Goal: Transaction & Acquisition: Purchase product/service

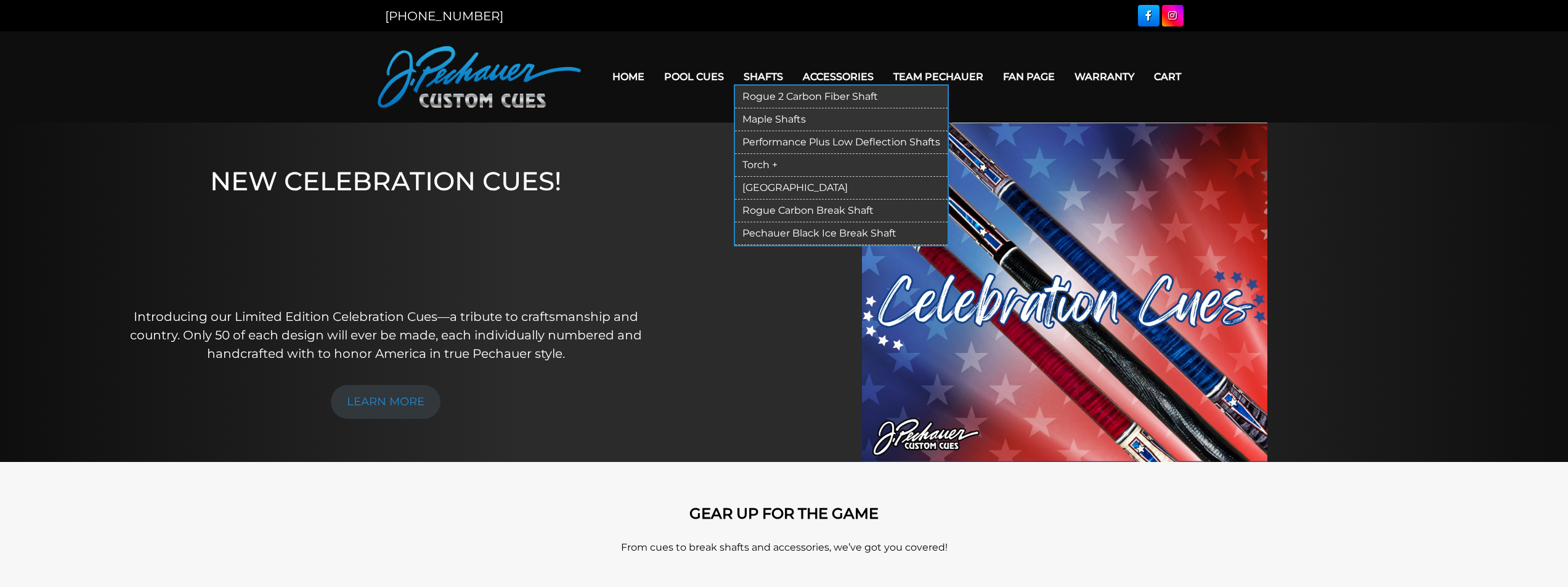
click at [775, 114] on link "Maple Shafts" at bounding box center [841, 120] width 213 height 23
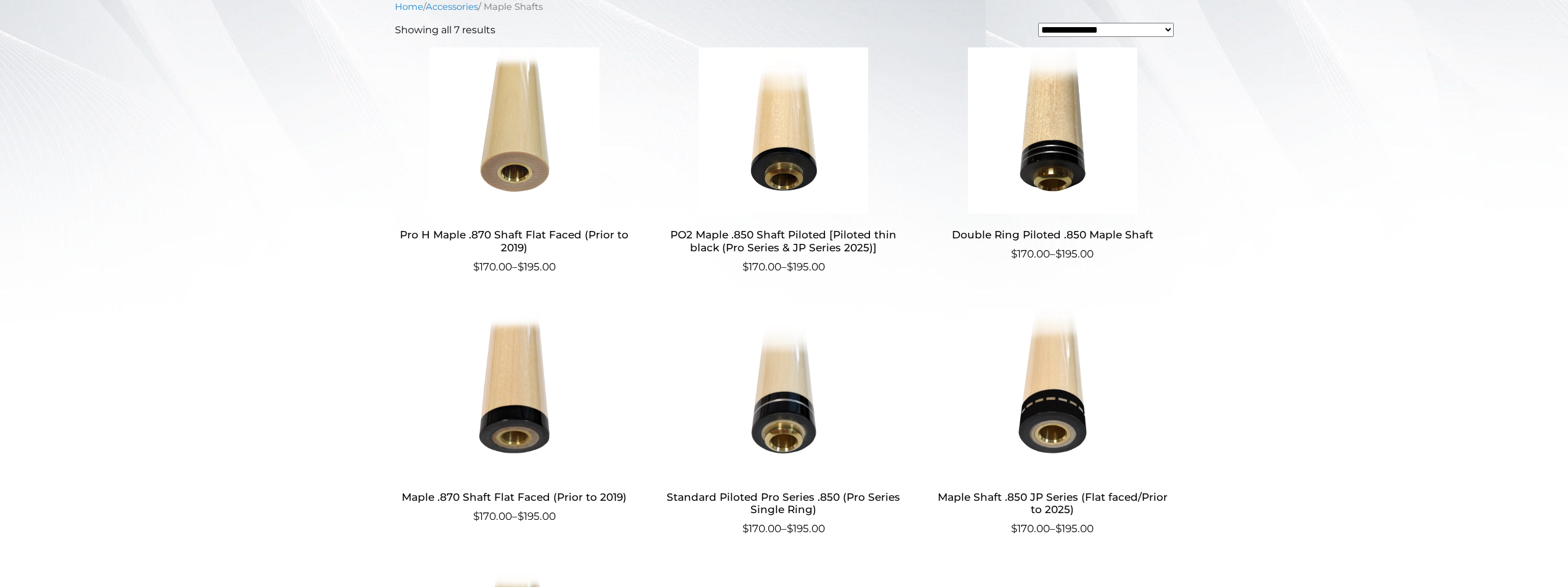
scroll to position [387, 0]
click at [1063, 420] on img at bounding box center [1052, 391] width 240 height 166
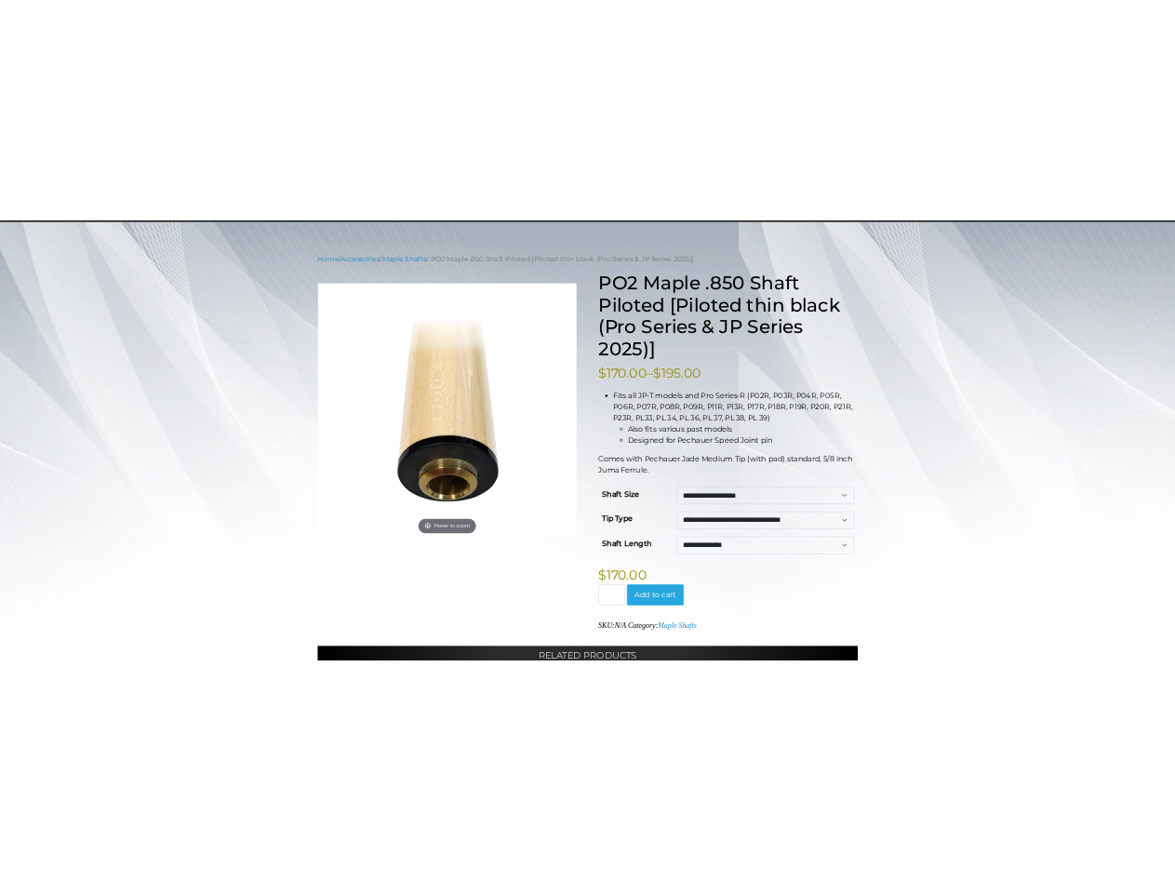
scroll to position [190, 0]
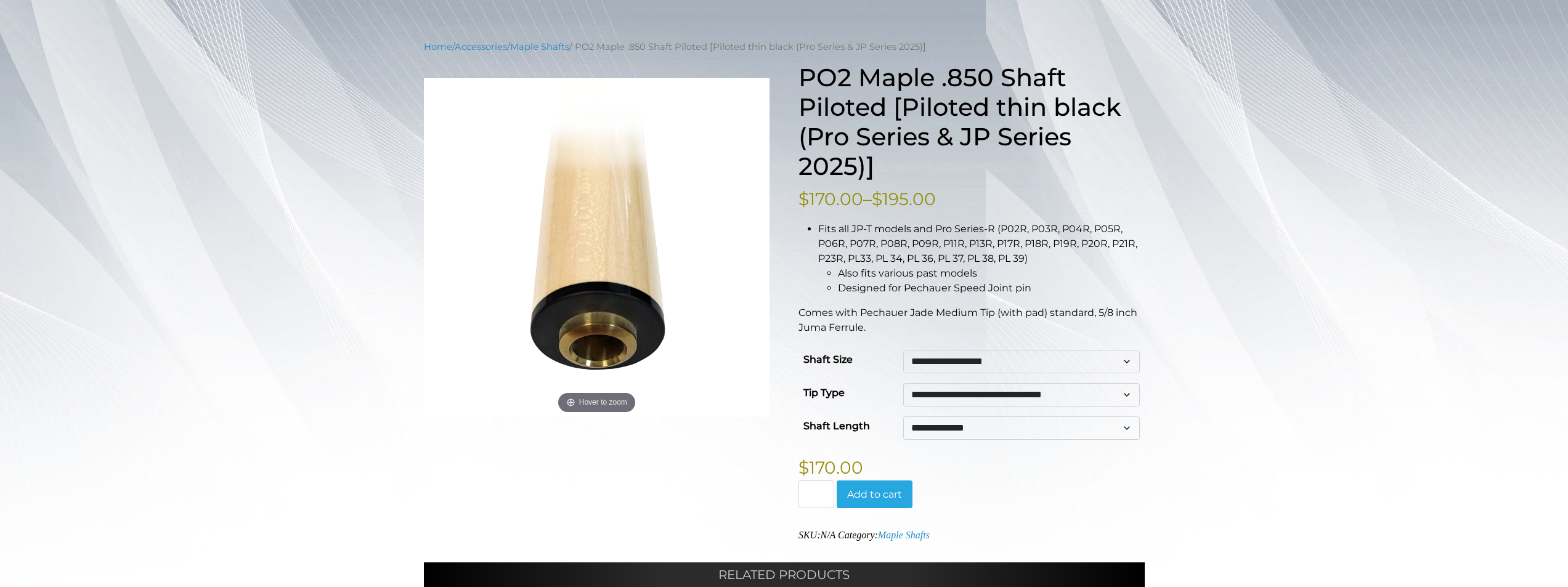
click at [968, 360] on select "**********" at bounding box center [1021, 361] width 236 height 23
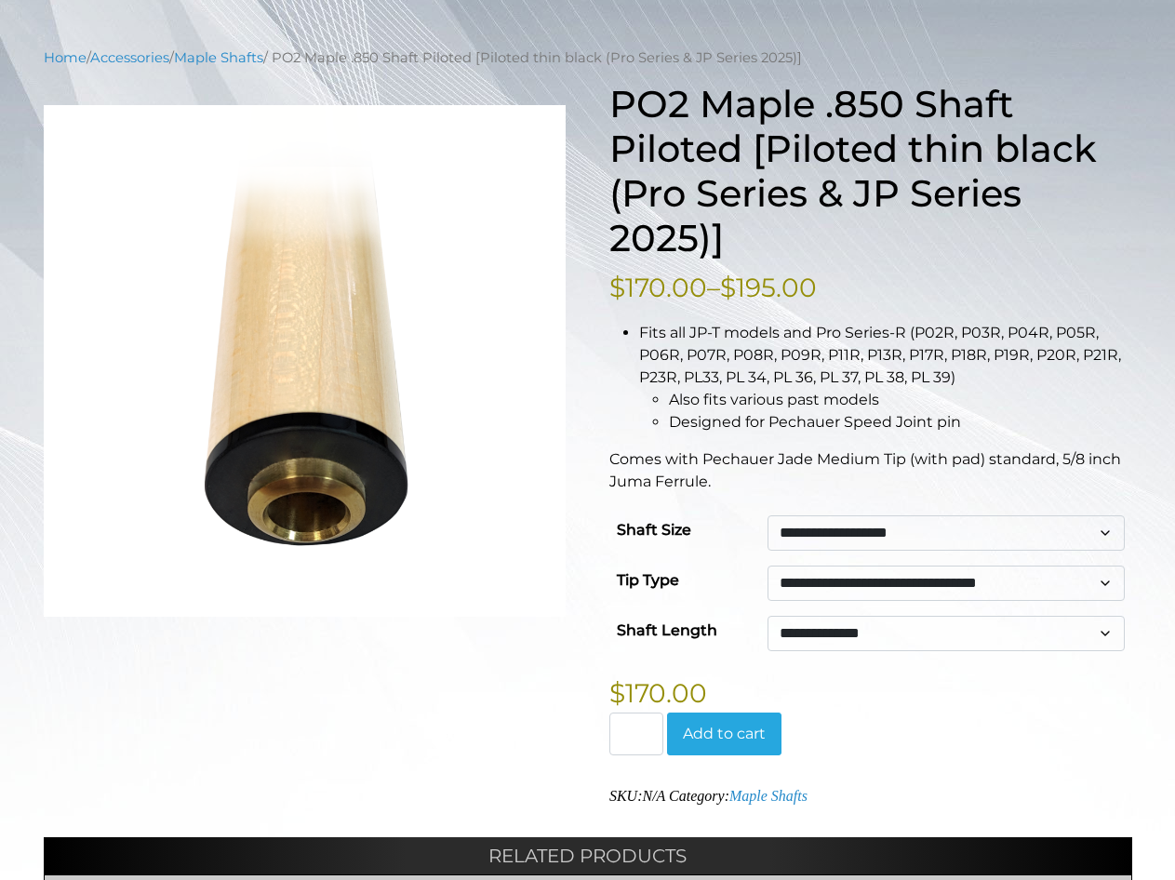
click at [37, 100] on main "**********" at bounding box center [588, 621] width 1116 height 1149
drag, startPoint x: 768, startPoint y: 421, endPoint x: 960, endPoint y: 429, distance: 191.8
click at [960, 429] on li "Designed for Pechauer Speed Joint pin" at bounding box center [900, 422] width 463 height 22
copy li "Pechauer Speed Joint pin"
click at [742, 431] on li "Designed for Pechauer Speed Joint pin" at bounding box center [900, 422] width 463 height 22
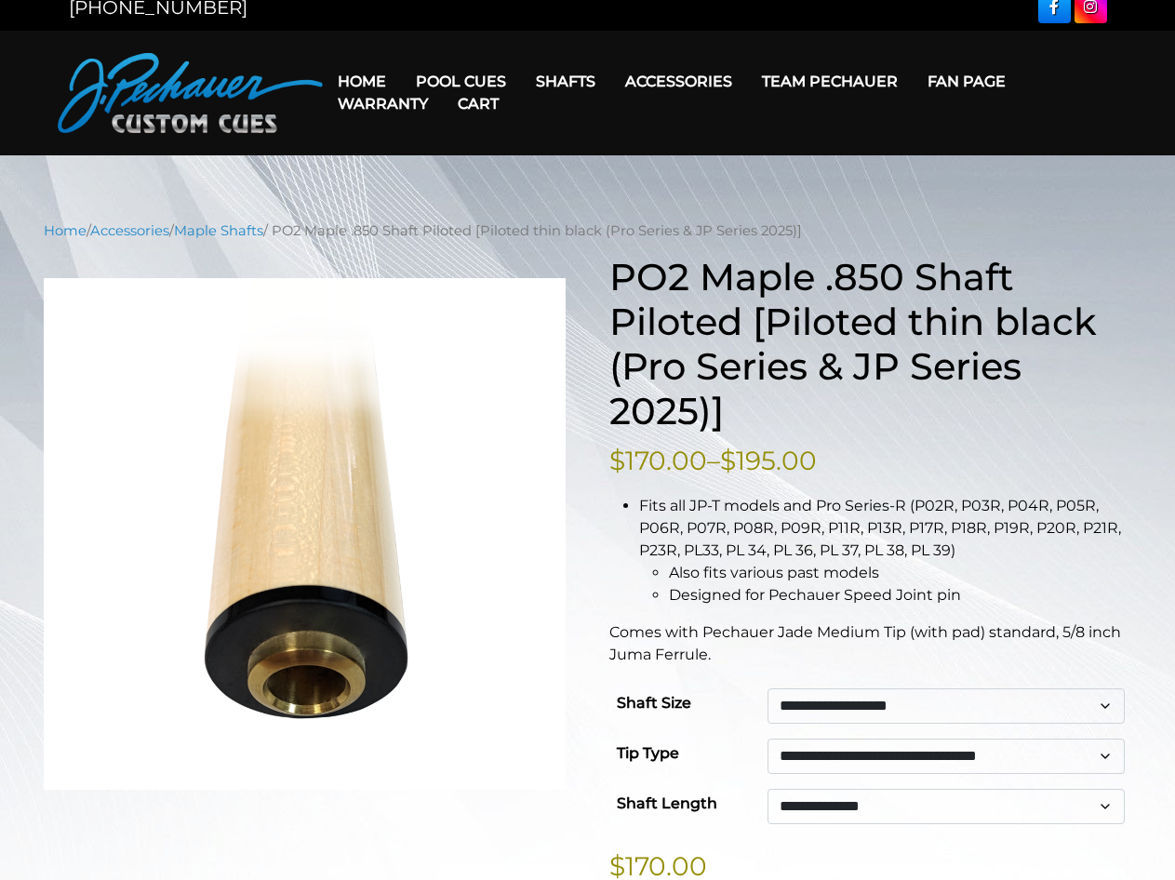
scroll to position [0, 0]
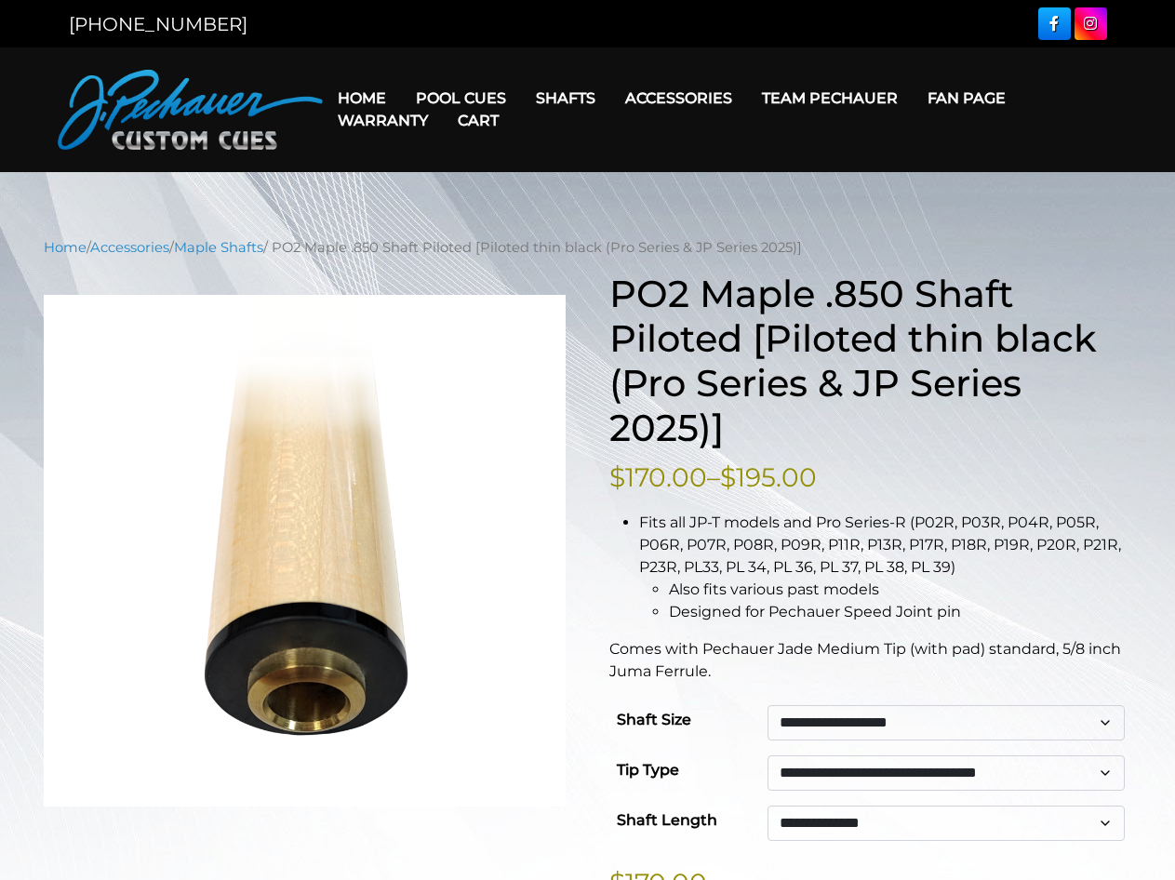
click at [449, 98] on link "Cart" at bounding box center [478, 120] width 71 height 47
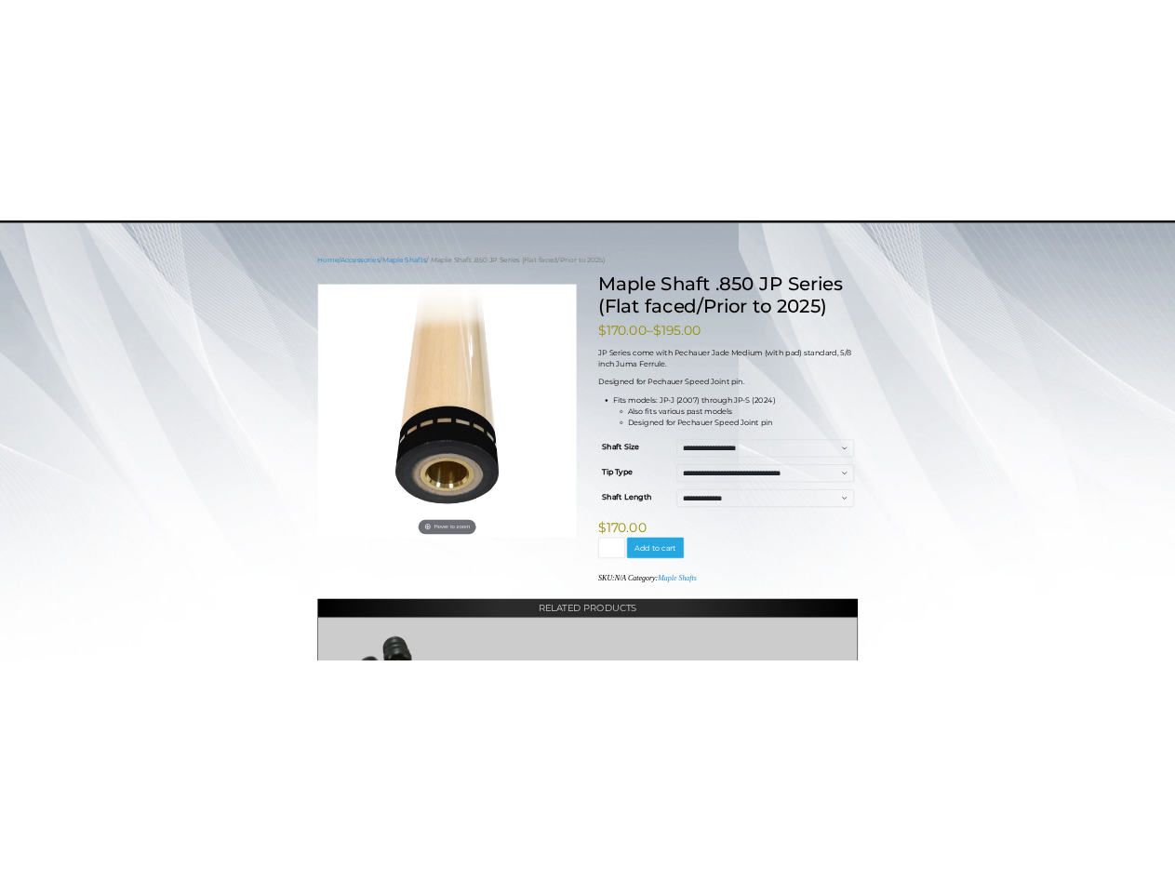
scroll to position [186, 0]
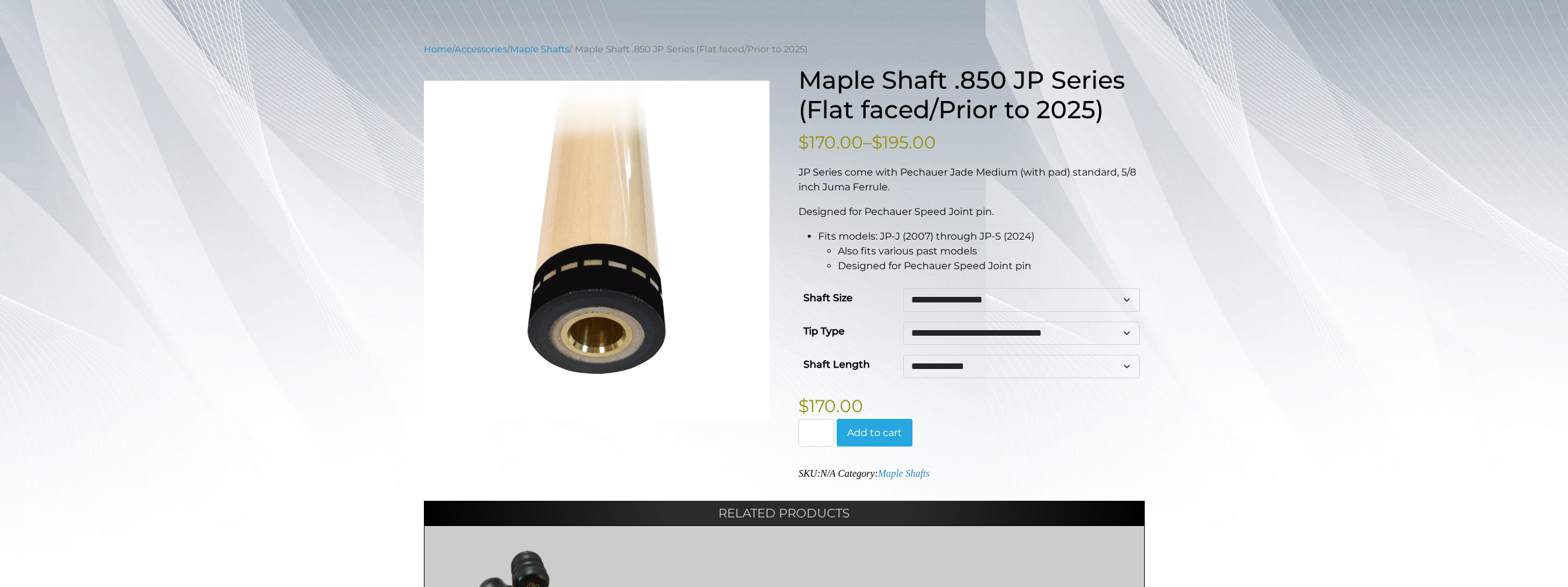
click at [915, 337] on select "**********" at bounding box center [1021, 333] width 236 height 23
click at [790, 279] on div "**********" at bounding box center [784, 402] width 720 height 674
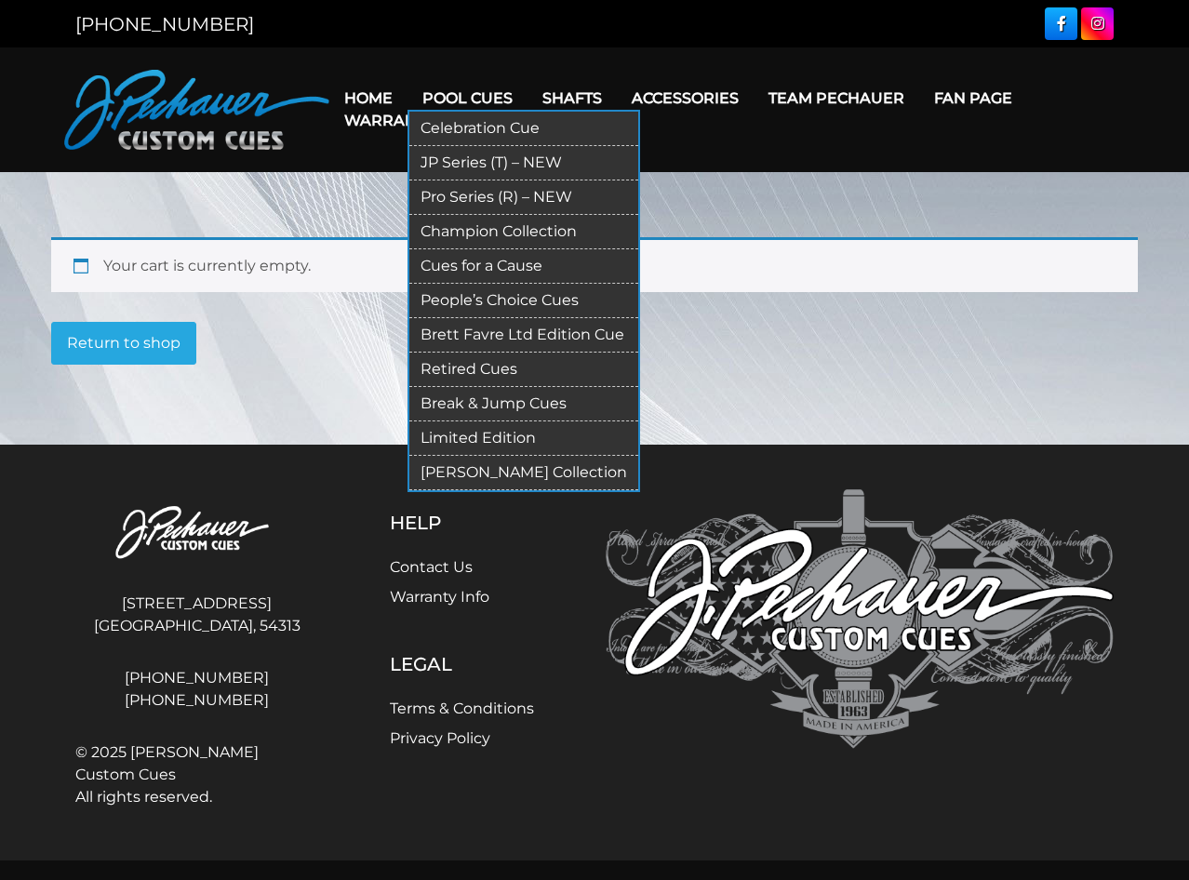
click at [487, 164] on link "JP Series (T) – NEW" at bounding box center [523, 163] width 229 height 34
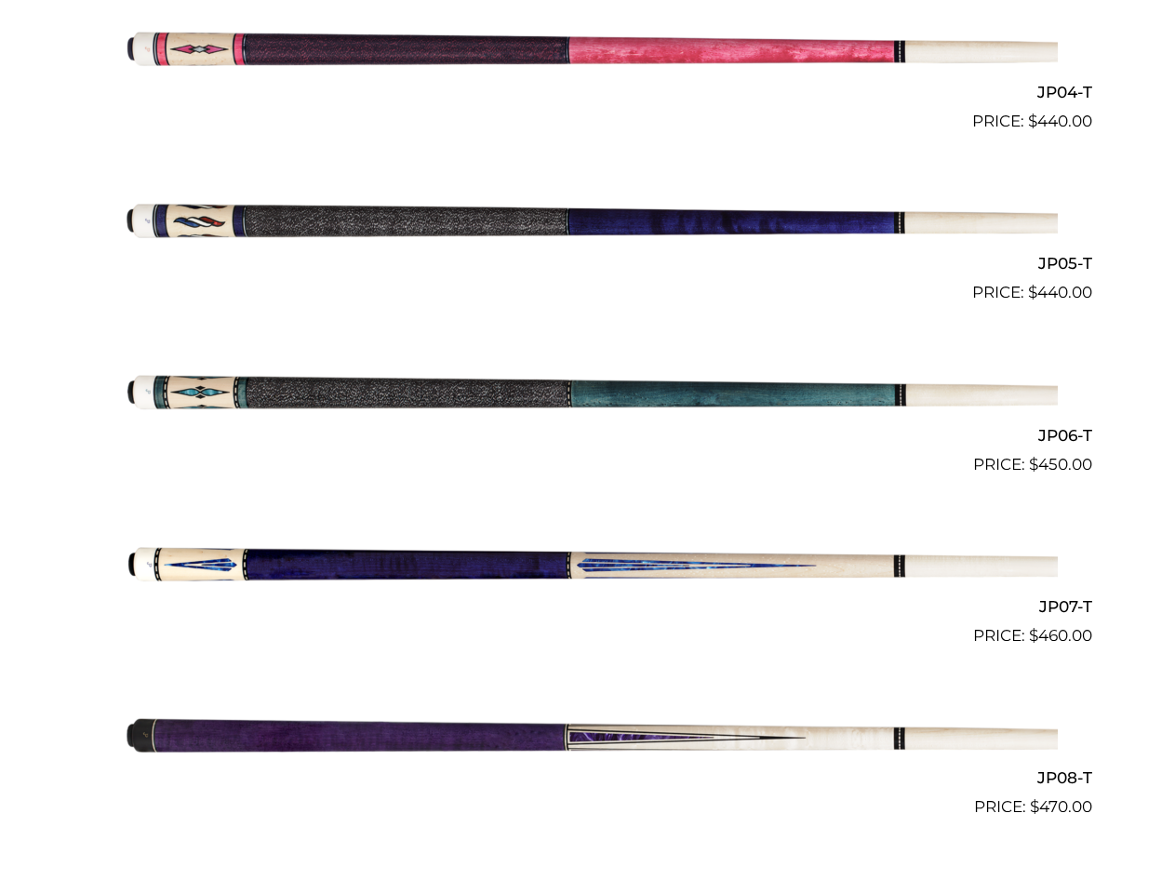
scroll to position [1148, 0]
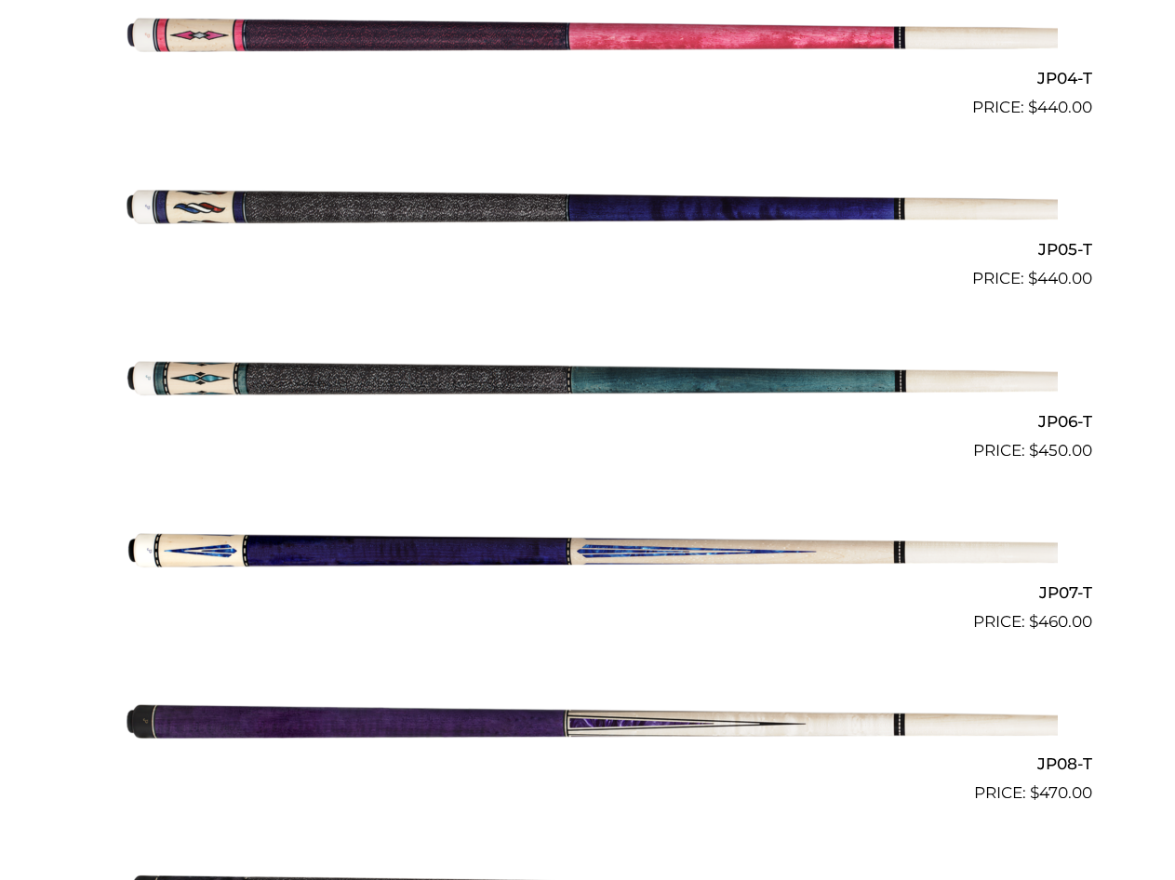
click at [302, 210] on img at bounding box center [588, 205] width 940 height 156
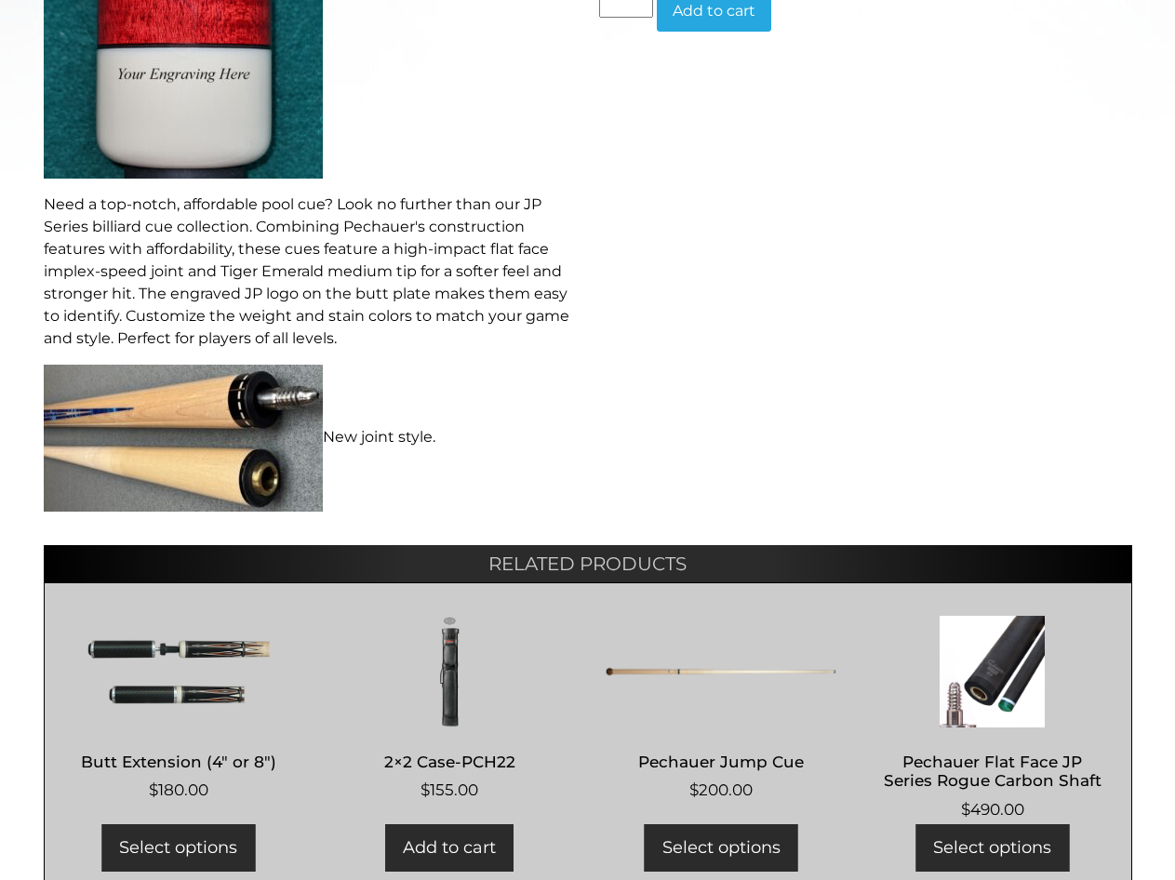
scroll to position [898, 0]
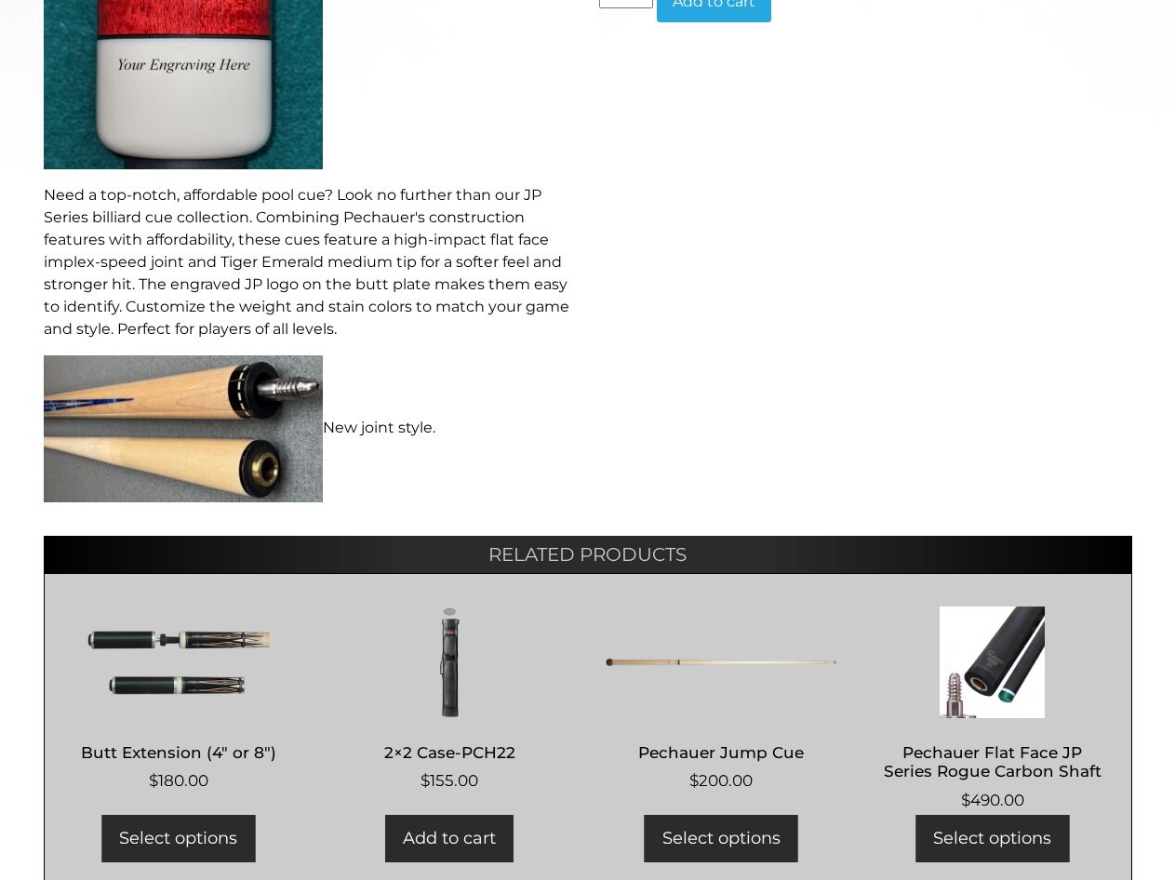
click at [258, 410] on img at bounding box center [183, 428] width 279 height 147
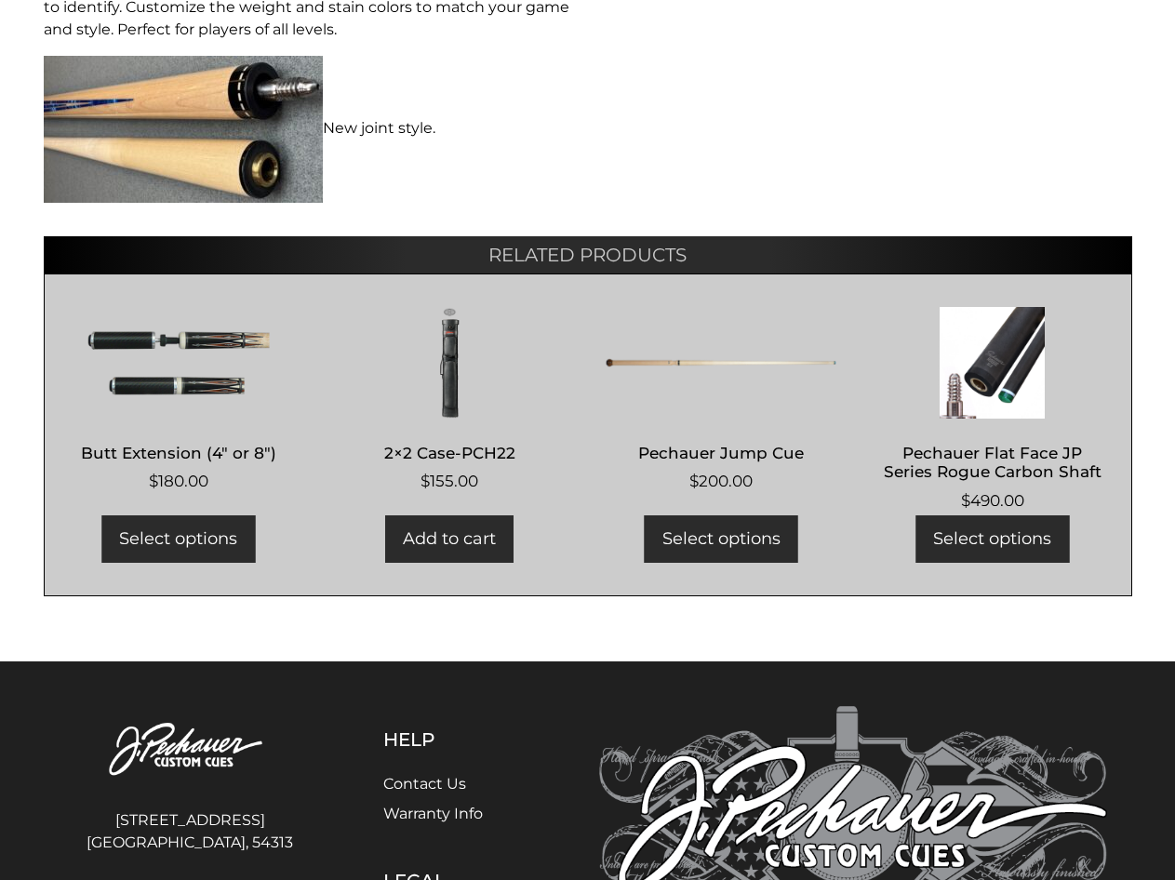
scroll to position [1409, 0]
